Goal: Transaction & Acquisition: Purchase product/service

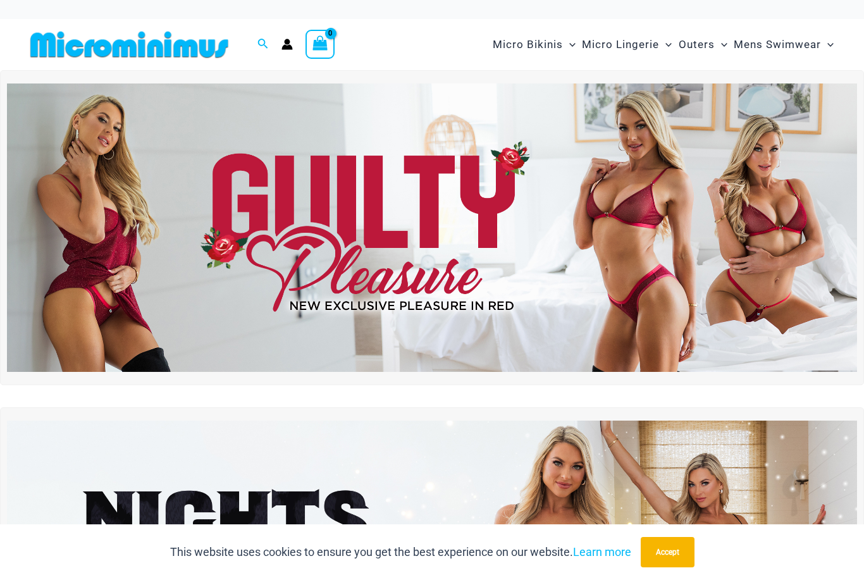
click at [667, 549] on button "Accept" at bounding box center [668, 552] width 54 height 30
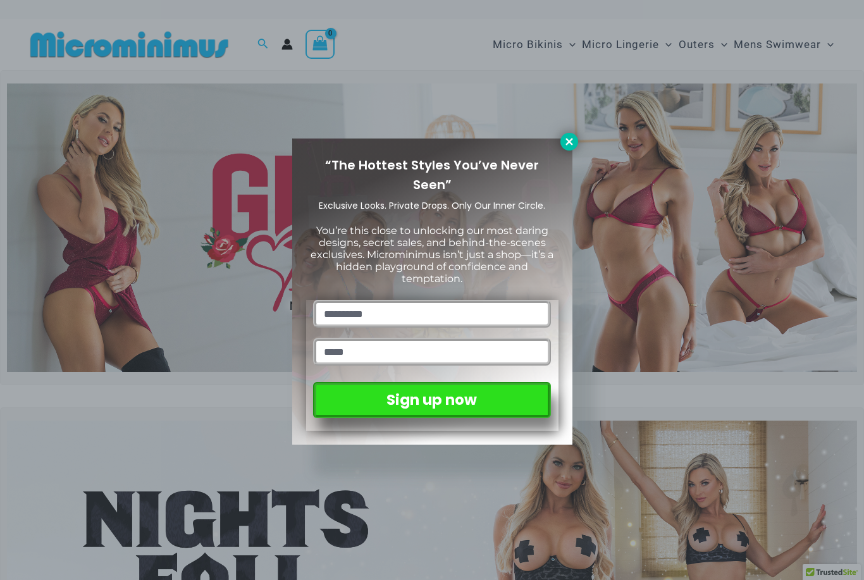
click at [565, 145] on icon at bounding box center [568, 141] width 11 height 11
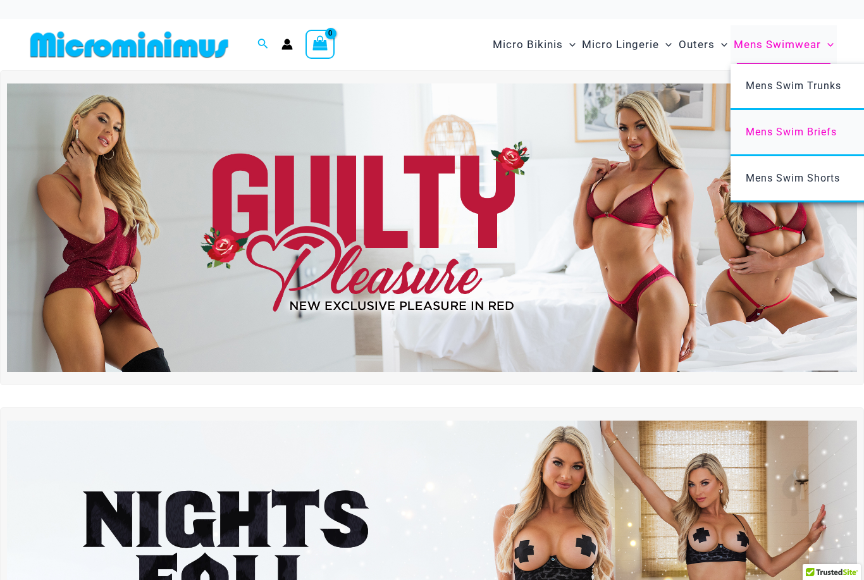
click at [797, 137] on span "Mens Swim Briefs" at bounding box center [791, 132] width 91 height 12
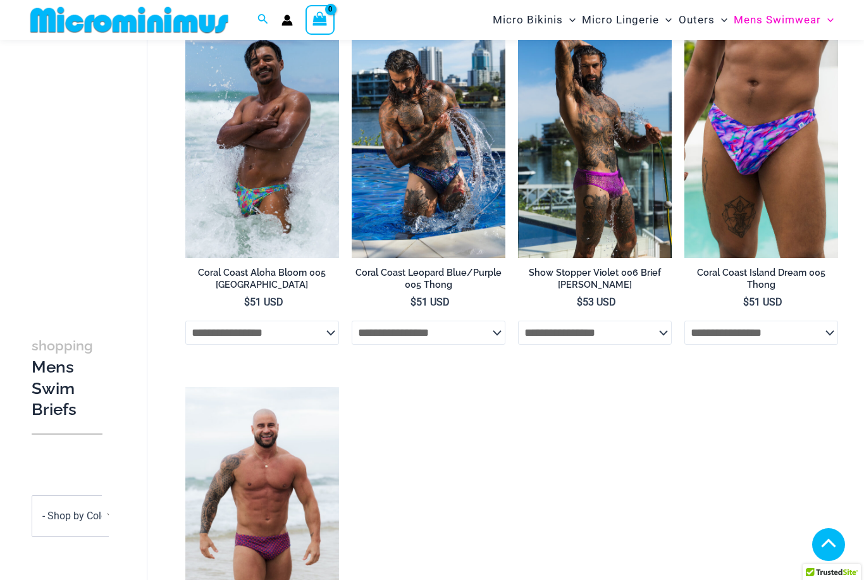
scroll to position [432, 0]
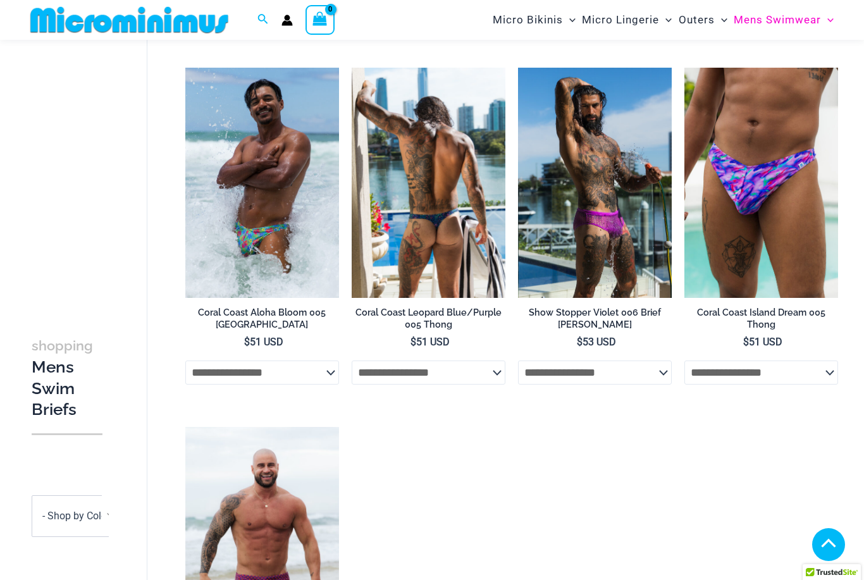
click at [407, 195] on img at bounding box center [429, 183] width 154 height 231
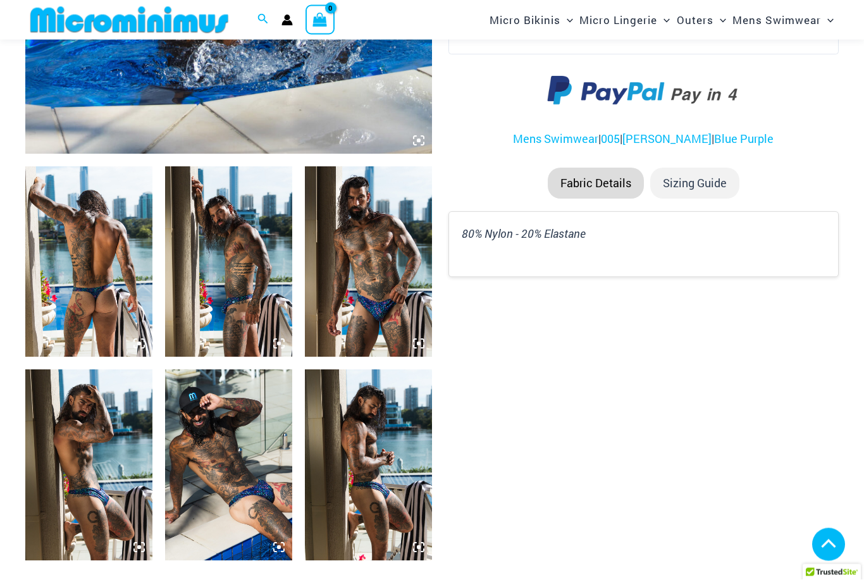
scroll to position [574, 0]
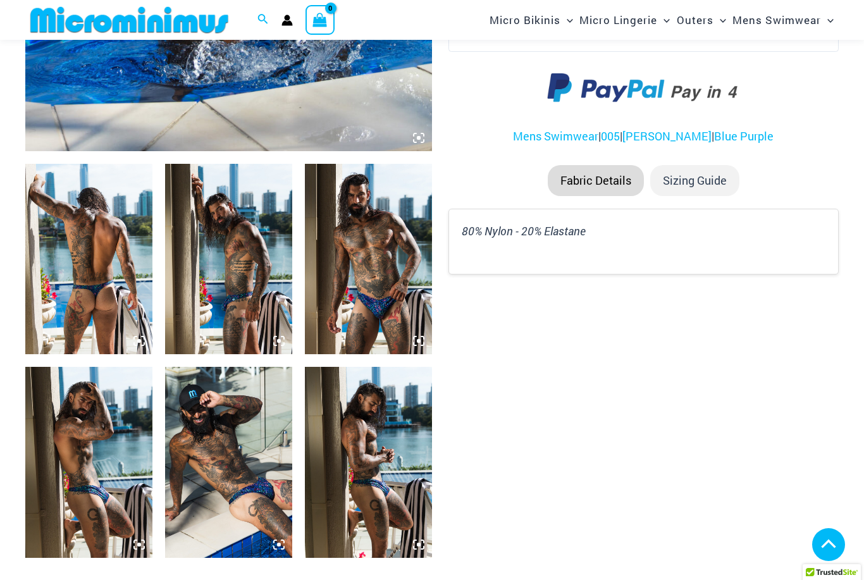
click at [112, 321] on img at bounding box center [88, 259] width 127 height 190
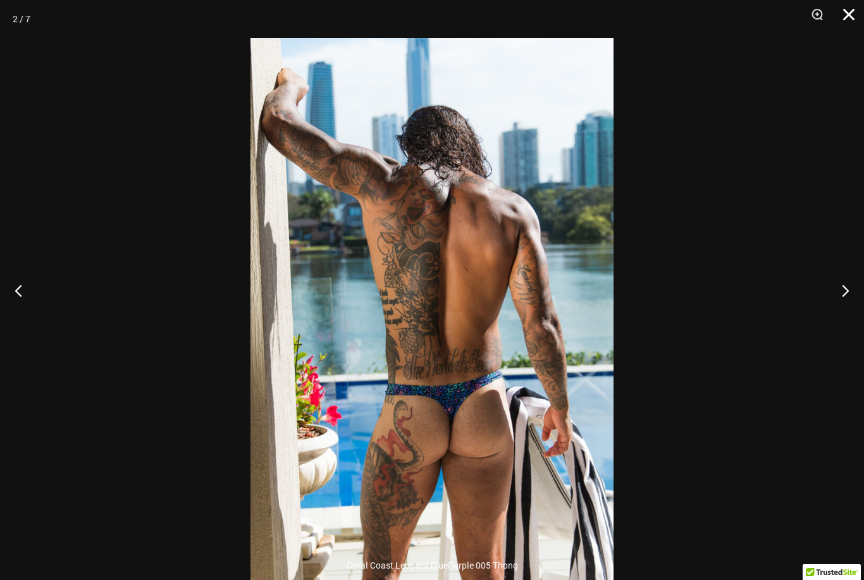
click at [849, 14] on button "Close" at bounding box center [844, 19] width 32 height 38
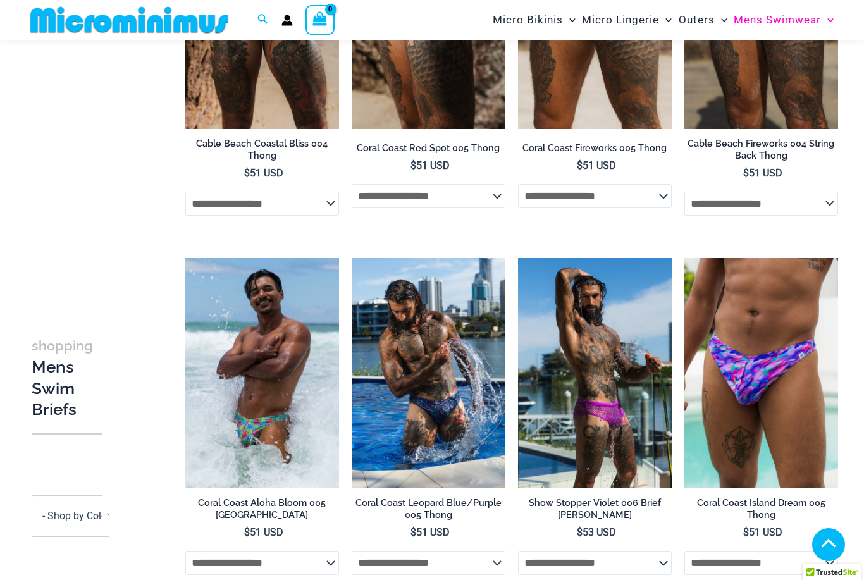
scroll to position [242, 0]
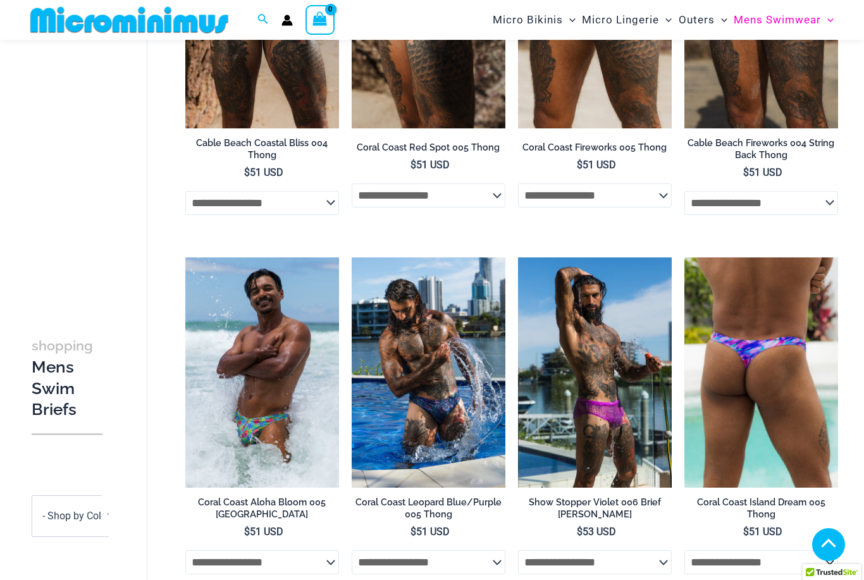
click at [763, 451] on img at bounding box center [761, 372] width 154 height 231
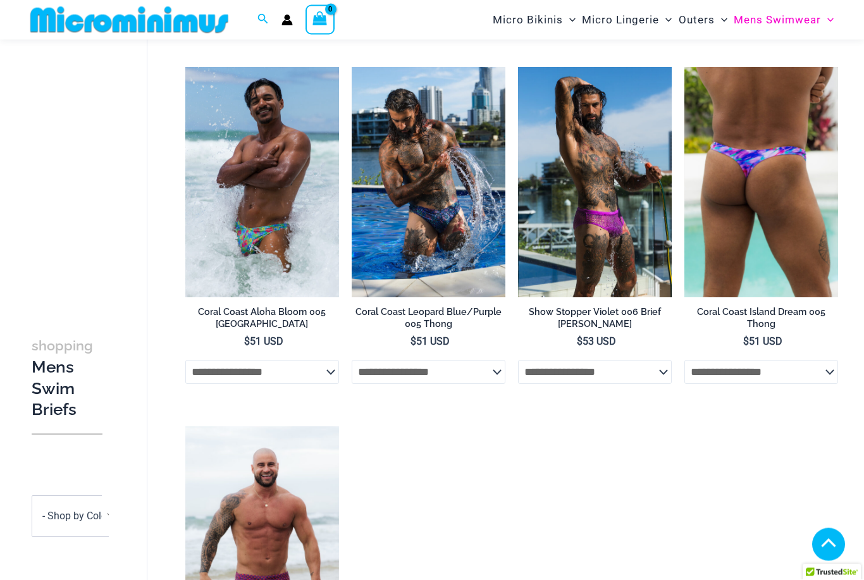
scroll to position [433, 0]
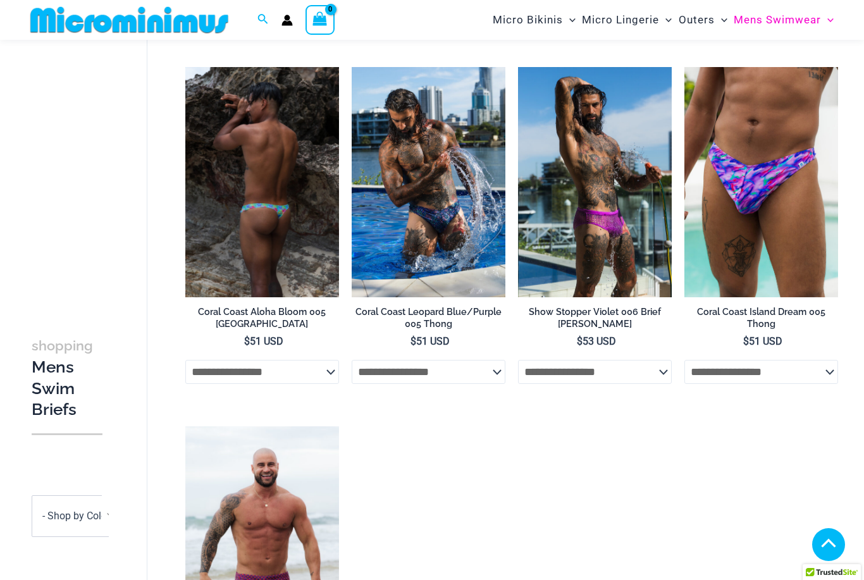
click at [273, 204] on img at bounding box center [262, 182] width 154 height 231
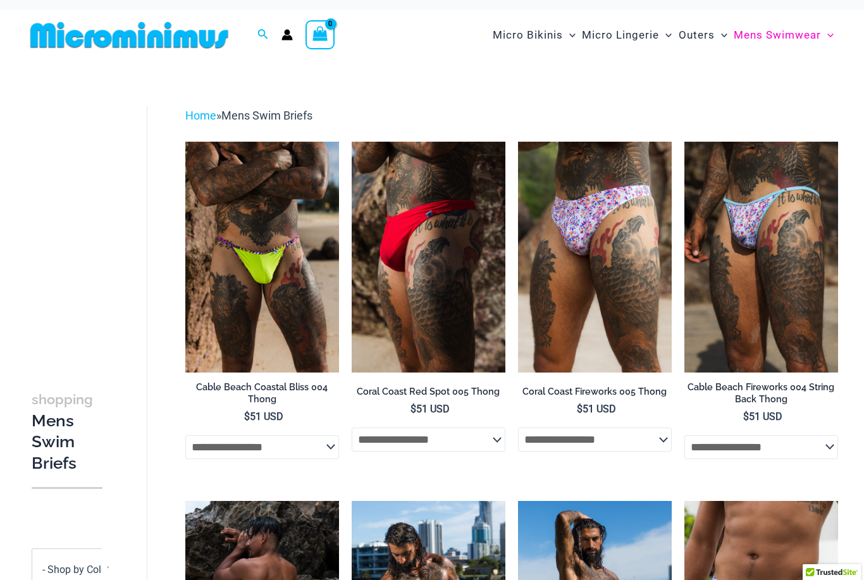
scroll to position [8, 0]
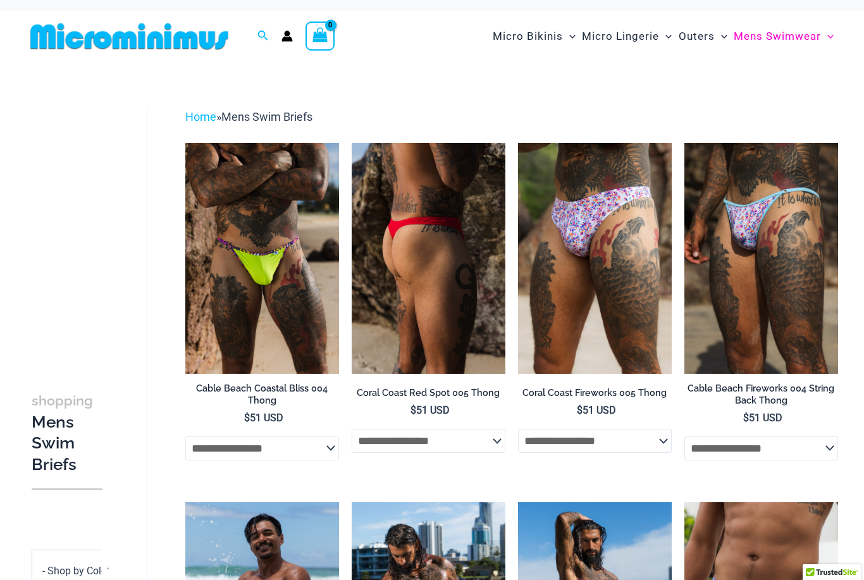
click at [450, 326] on img at bounding box center [429, 258] width 154 height 231
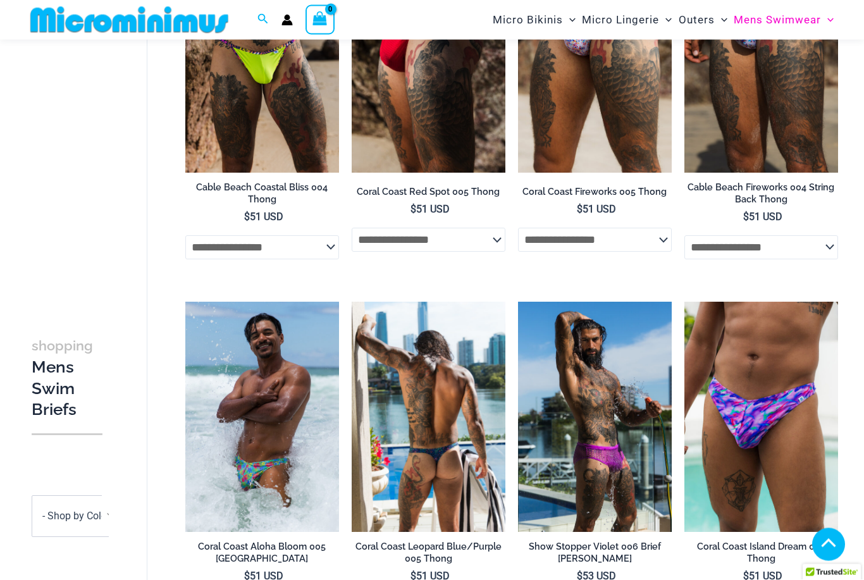
scroll to position [198, 0]
click at [441, 449] on img at bounding box center [429, 417] width 154 height 231
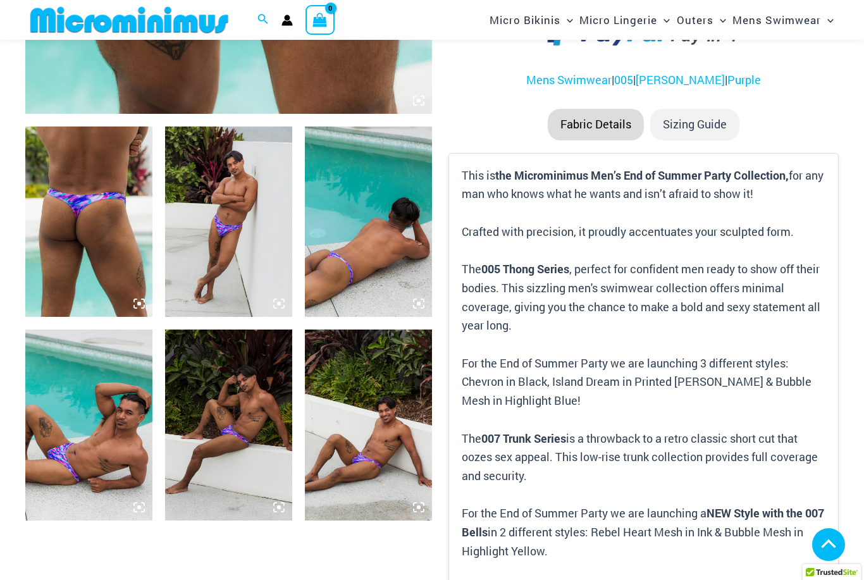
scroll to position [615, 0]
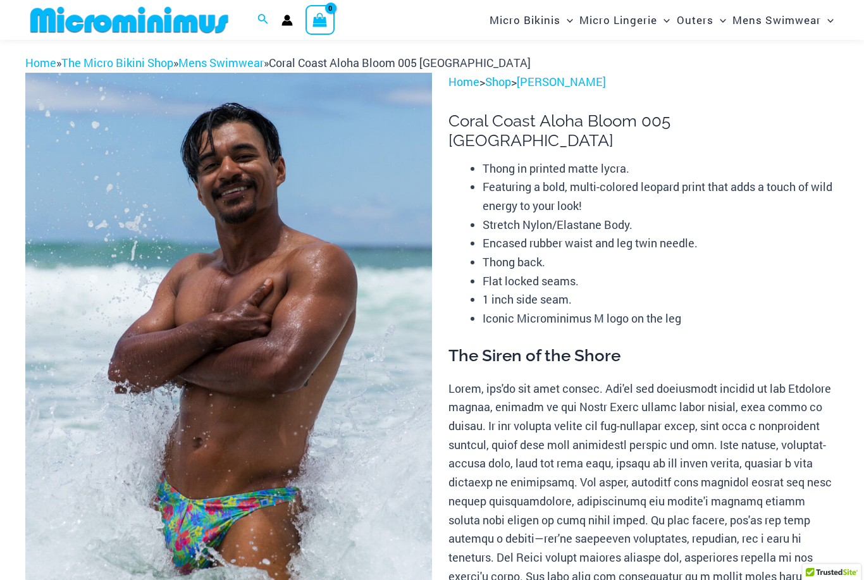
scroll to position [86, 0]
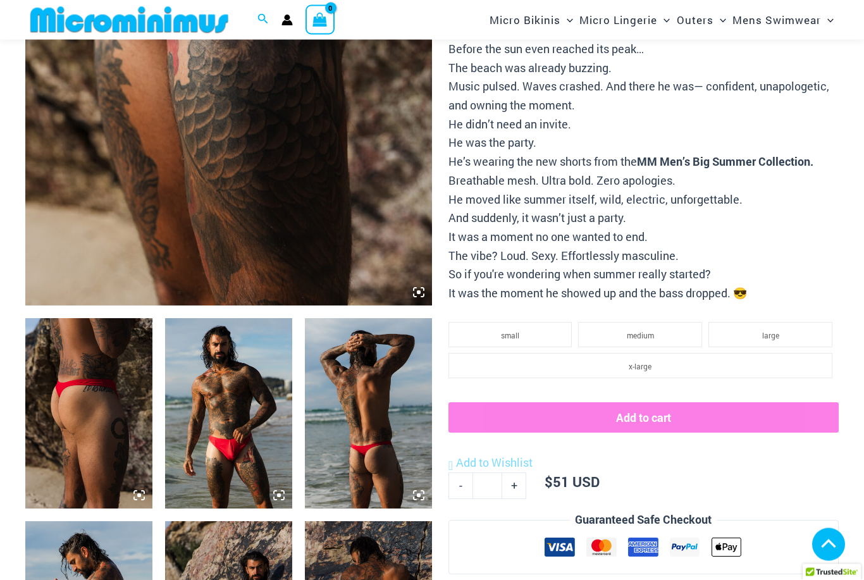
scroll to position [420, 0]
click at [364, 446] on img at bounding box center [368, 413] width 127 height 190
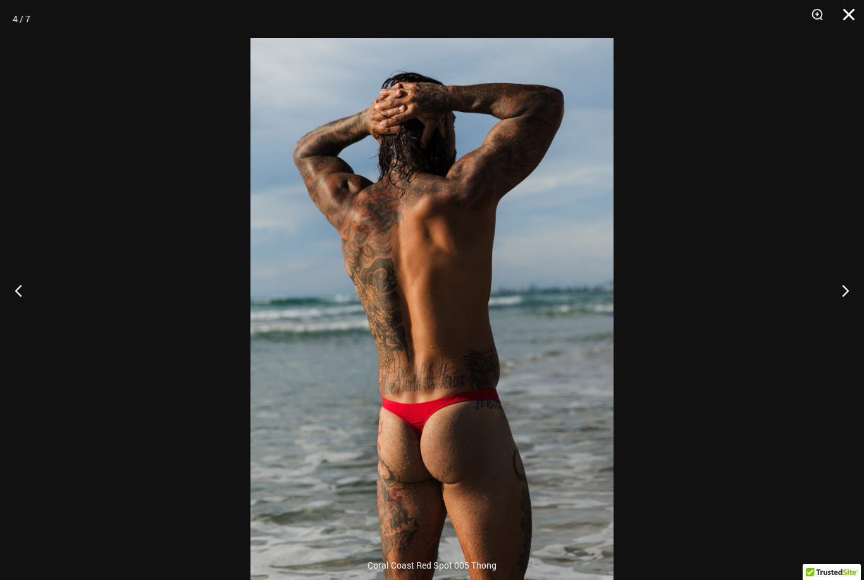
click at [847, 19] on button "Close" at bounding box center [844, 19] width 32 height 38
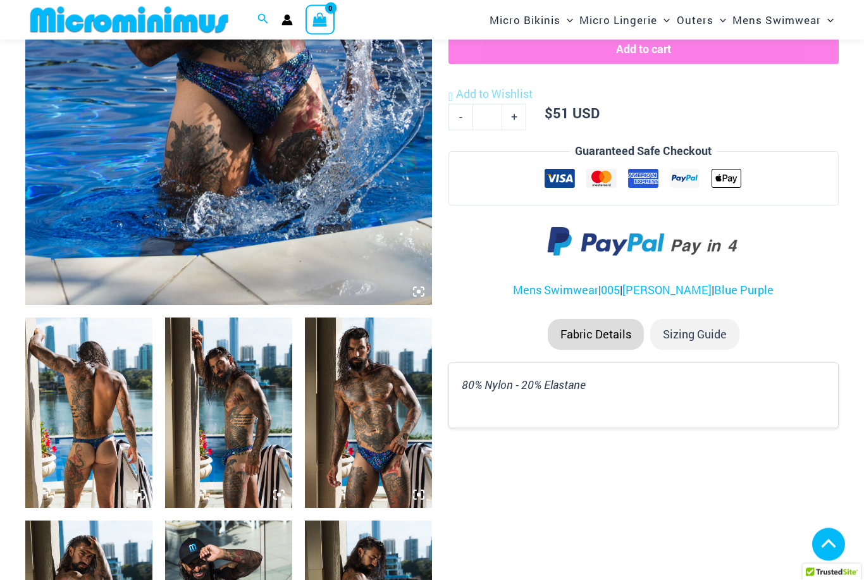
scroll to position [421, 0]
click at [398, 439] on img at bounding box center [368, 412] width 127 height 190
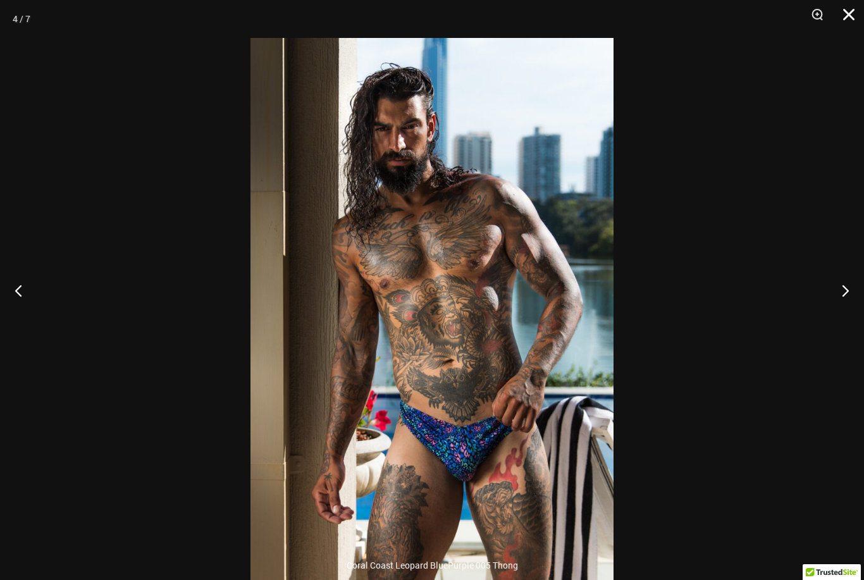
click at [847, 19] on button "Close" at bounding box center [844, 19] width 32 height 38
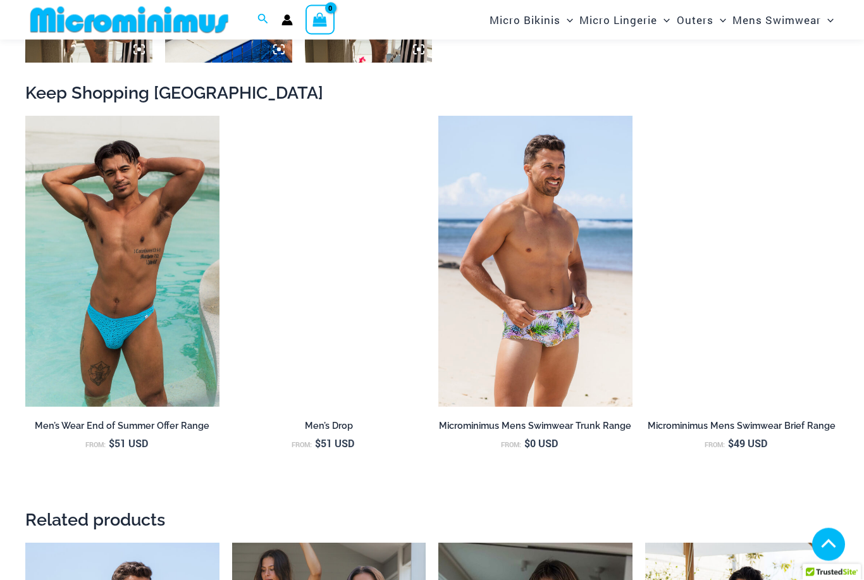
scroll to position [1050, 0]
